Goal: Information Seeking & Learning: Learn about a topic

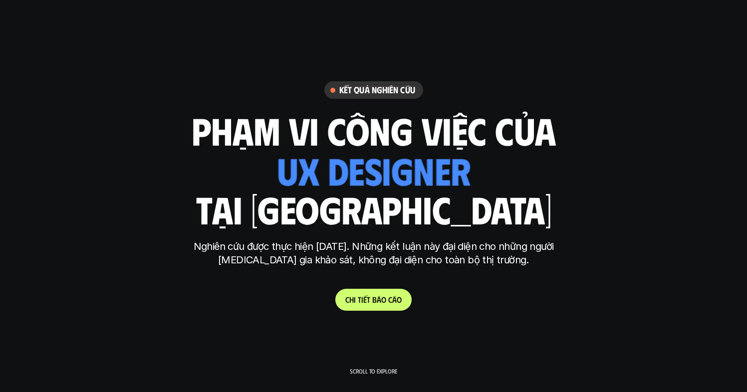
scroll to position [263, 0]
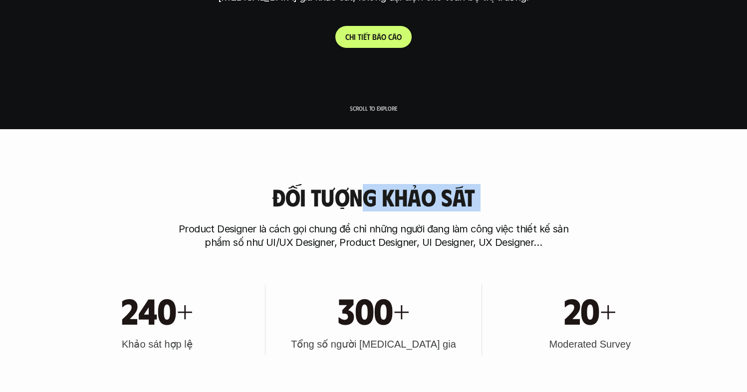
drag, startPoint x: 487, startPoint y: 200, endPoint x: 518, endPoint y: 201, distance: 31.0
click at [522, 200] on div "Đối tượng khảo sát Product Designer là cách gọi chung để chỉ những người đang l…" at bounding box center [373, 216] width 639 height 65
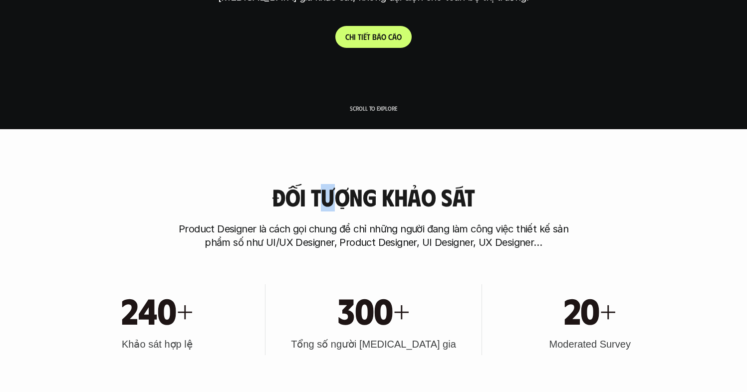
click at [326, 200] on h3 "Đối tượng khảo sát" at bounding box center [373, 197] width 203 height 26
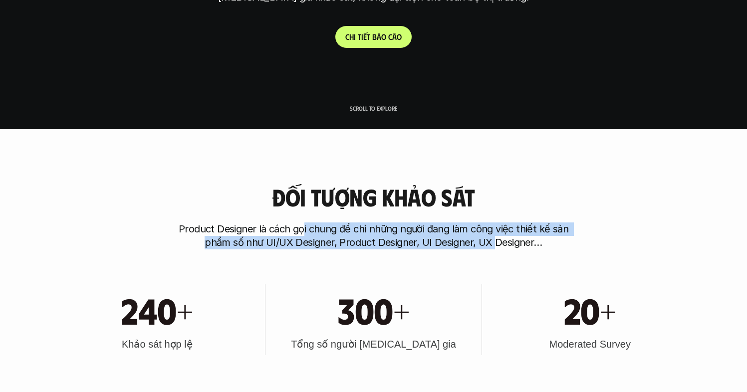
drag, startPoint x: 303, startPoint y: 225, endPoint x: 503, endPoint y: 238, distance: 200.1
click at [503, 238] on p "Product Designer là cách gọi chung để chỉ những người đang làm công việc thiết …" at bounding box center [373, 236] width 399 height 27
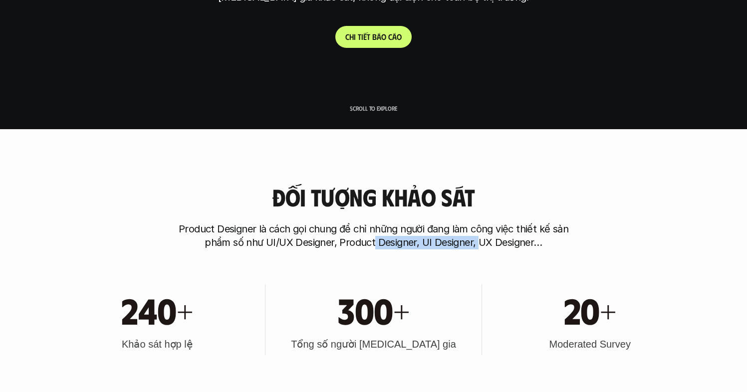
drag, startPoint x: 487, startPoint y: 240, endPoint x: 513, endPoint y: 240, distance: 25.5
click at [497, 240] on p "Product Designer là cách gọi chung để chỉ những người đang làm công việc thiết …" at bounding box center [373, 236] width 399 height 27
drag, startPoint x: 513, startPoint y: 240, endPoint x: 363, endPoint y: 243, distance: 149.3
click at [512, 240] on p "Product Designer là cách gọi chung để chỉ những người đang làm công việc thiết …" at bounding box center [373, 236] width 399 height 27
drag, startPoint x: 363, startPoint y: 243, endPoint x: 499, endPoint y: 246, distance: 135.3
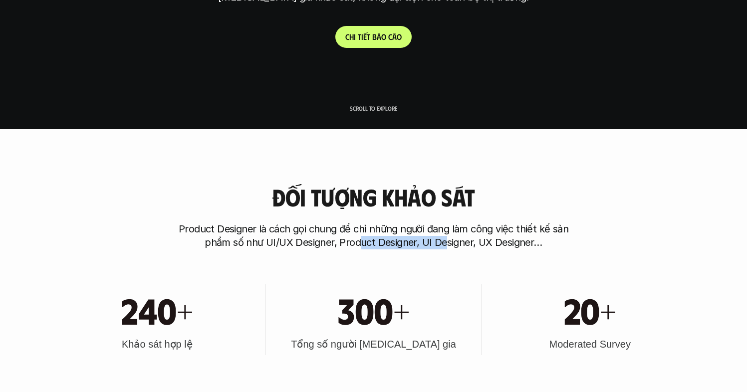
click at [443, 243] on p "Product Designer là cách gọi chung để chỉ những người đang làm công việc thiết …" at bounding box center [373, 236] width 399 height 27
drag, startPoint x: 500, startPoint y: 246, endPoint x: 483, endPoint y: 247, distance: 17.0
click at [499, 246] on p "Product Designer là cách gọi chung để chỉ những người đang làm công việc thiết …" at bounding box center [373, 236] width 399 height 27
drag, startPoint x: 351, startPoint y: 236, endPoint x: 531, endPoint y: 243, distance: 179.8
click at [506, 242] on p "Product Designer là cách gọi chung để chỉ những người đang làm công việc thiết …" at bounding box center [373, 236] width 399 height 27
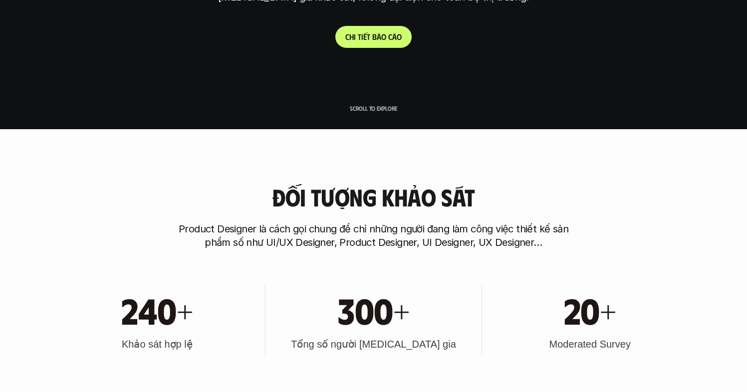
click at [531, 243] on p "Product Designer là cách gọi chung để chỉ những người đang làm công việc thiết …" at bounding box center [373, 236] width 399 height 27
drag, startPoint x: 395, startPoint y: 242, endPoint x: 505, endPoint y: 245, distance: 109.3
click at [482, 244] on p "Product Designer là cách gọi chung để chỉ những người đang làm công việc thiết …" at bounding box center [373, 236] width 399 height 27
click at [505, 245] on p "Product Designer là cách gọi chung để chỉ những người đang làm công việc thiết …" at bounding box center [373, 236] width 399 height 27
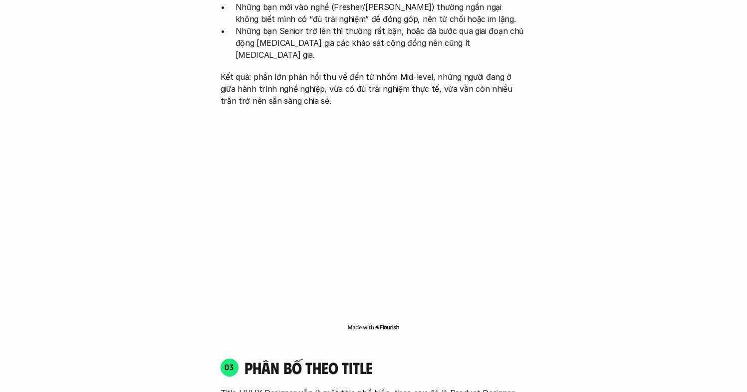
scroll to position [1177, 0]
